Goal: Task Accomplishment & Management: Manage account settings

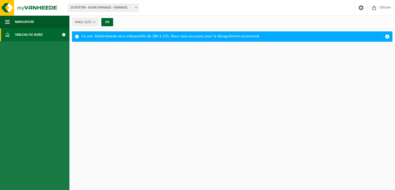
click at [38, 38] on span "Tableau de bord" at bounding box center [29, 34] width 28 height 13
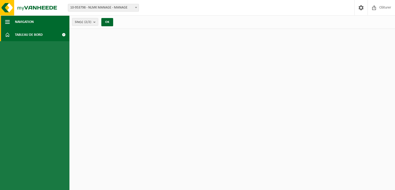
click at [9, 22] on span "button" at bounding box center [7, 21] width 5 height 13
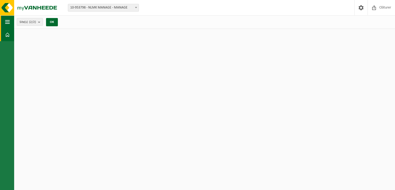
click at [5, 22] on span "button" at bounding box center [7, 21] width 5 height 13
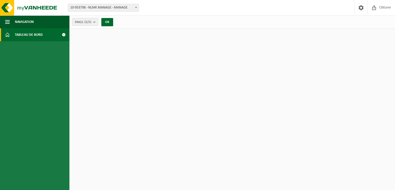
click at [22, 35] on span "Tableau de bord" at bounding box center [29, 34] width 28 height 13
click at [9, 9] on img at bounding box center [31, 7] width 62 height 15
click at [38, 7] on img at bounding box center [31, 7] width 62 height 15
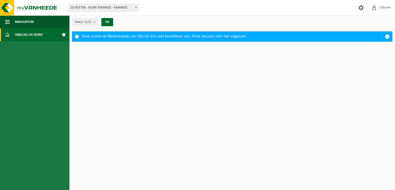
click at [64, 36] on span at bounding box center [64, 34] width 12 height 13
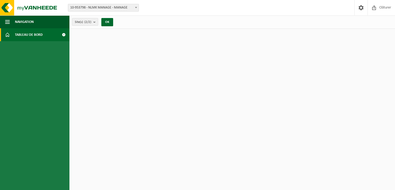
click at [8, 36] on span at bounding box center [7, 34] width 5 height 13
click at [77, 23] on span "Site(s) (2/2)" at bounding box center [83, 22] width 16 height 8
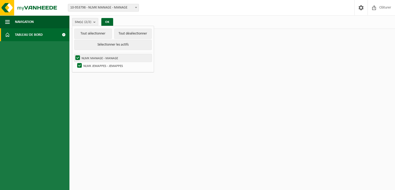
click at [110, 58] on label "NLMK MANAGE - MANAGE" at bounding box center [112, 58] width 77 height 8
click at [74, 54] on input "NLMK MANAGE - MANAGE" at bounding box center [73, 54] width 0 height 0
click at [91, 57] on label "NLMK MANAGE - MANAGE" at bounding box center [112, 58] width 77 height 8
click at [74, 54] on input "NLMK MANAGE - MANAGE" at bounding box center [73, 54] width 0 height 0
checkbox input "true"
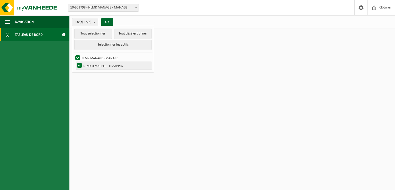
click at [93, 63] on label "NLMK JEMAPPES - JEMAPPES" at bounding box center [114, 66] width 76 height 8
click at [75, 62] on input "NLMK JEMAPPES - JEMAPPES" at bounding box center [75, 61] width 0 height 0
click at [91, 65] on label "NLMK JEMAPPES - JEMAPPES" at bounding box center [114, 66] width 76 height 8
click at [75, 62] on input "NLMK JEMAPPES - JEMAPPES" at bounding box center [75, 61] width 0 height 0
checkbox input "true"
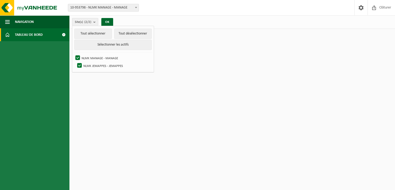
click at [133, 7] on span at bounding box center [135, 7] width 5 height 7
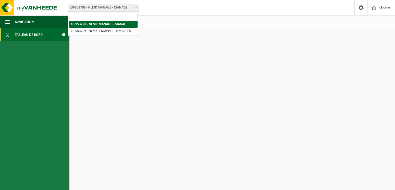
click at [17, 34] on span "Tableau de bord" at bounding box center [29, 34] width 28 height 13
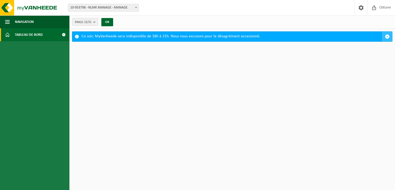
click at [387, 36] on span "button" at bounding box center [387, 36] width 5 height 5
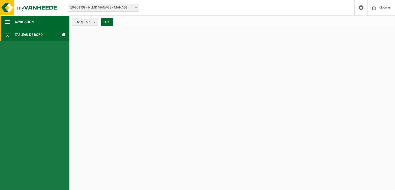
click at [7, 24] on span "button" at bounding box center [7, 21] width 5 height 13
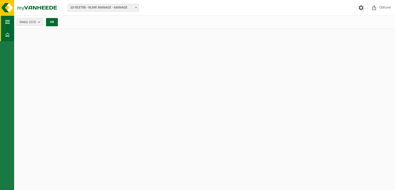
click at [7, 24] on span "button" at bounding box center [7, 21] width 5 height 13
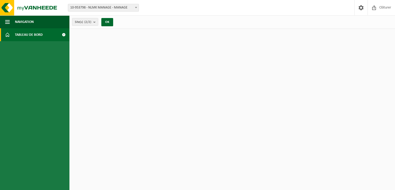
click at [7, 35] on span at bounding box center [7, 34] width 5 height 13
click at [377, 7] on span at bounding box center [374, 7] width 8 height 15
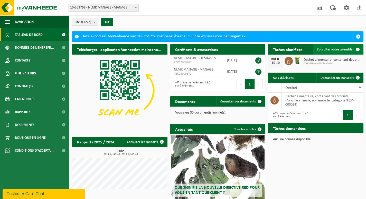
click at [333, 50] on span "Consulter votre calendrier" at bounding box center [335, 49] width 37 height 3
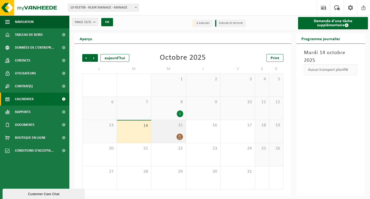
click at [182, 138] on icon at bounding box center [180, 136] width 4 height 4
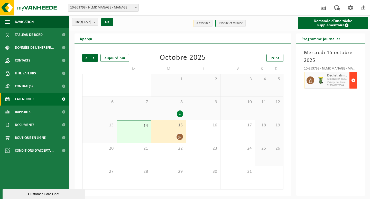
click at [355, 77] on span "button" at bounding box center [354, 80] width 4 height 10
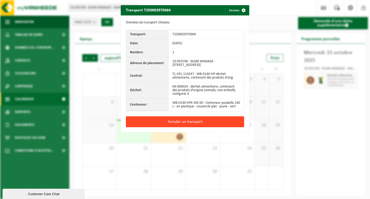
click at [204, 126] on button "Annuler un transport" at bounding box center [185, 121] width 118 height 11
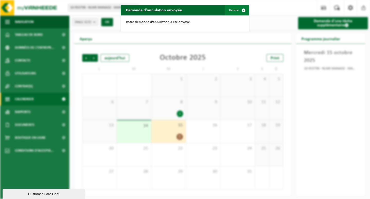
click at [239, 13] on span "button" at bounding box center [244, 10] width 10 height 10
